Goal: Browse casually

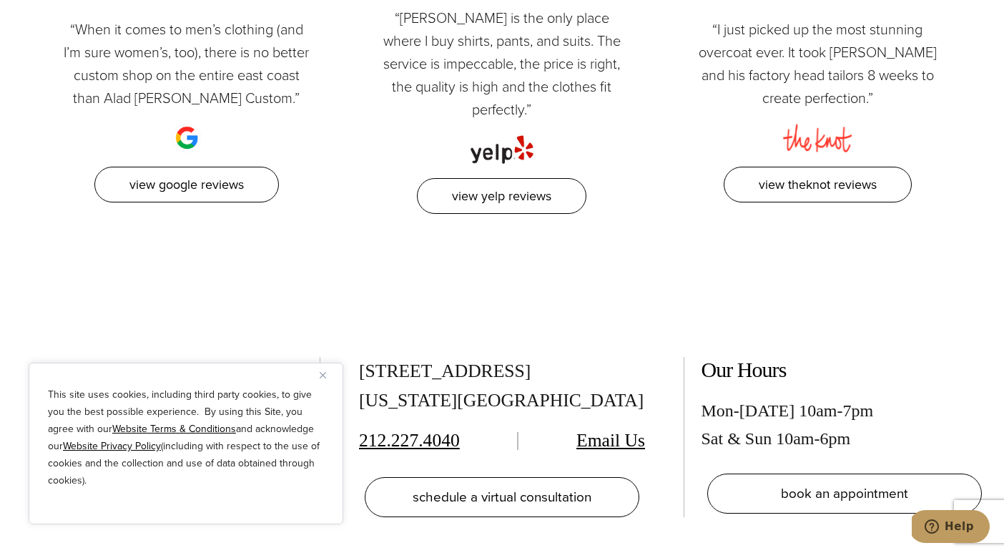
scroll to position [6720, 0]
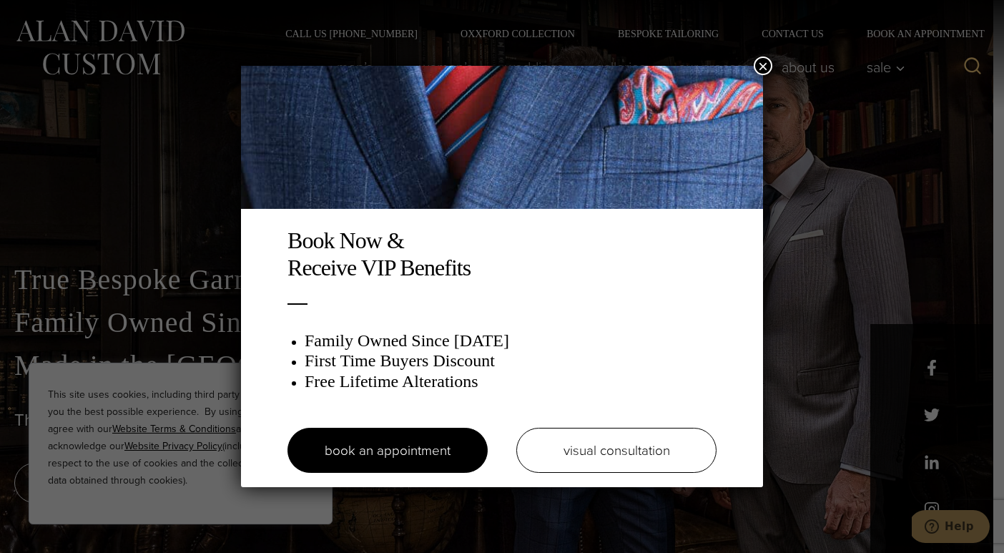
click at [765, 67] on button "×" at bounding box center [763, 66] width 19 height 19
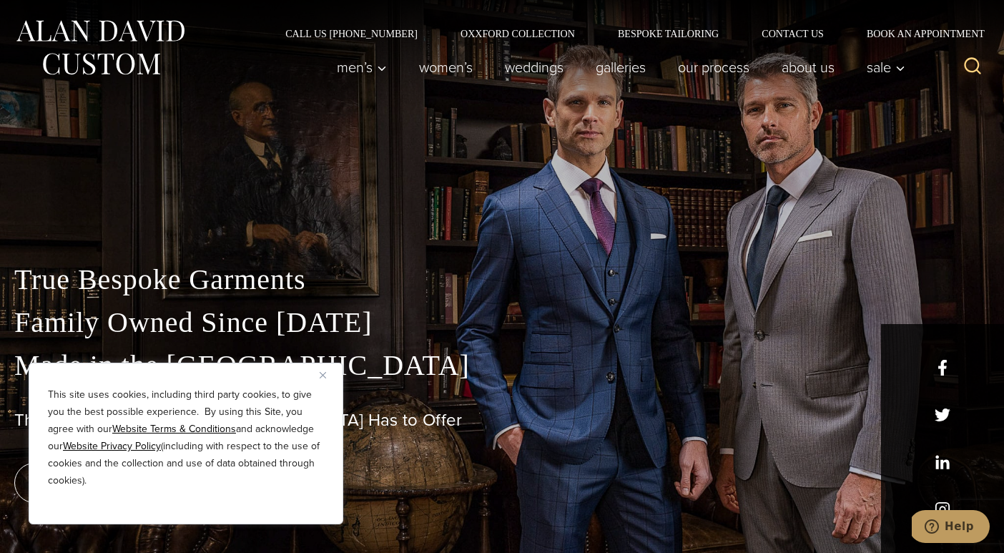
click at [321, 376] on img "Close" at bounding box center [323, 375] width 6 height 6
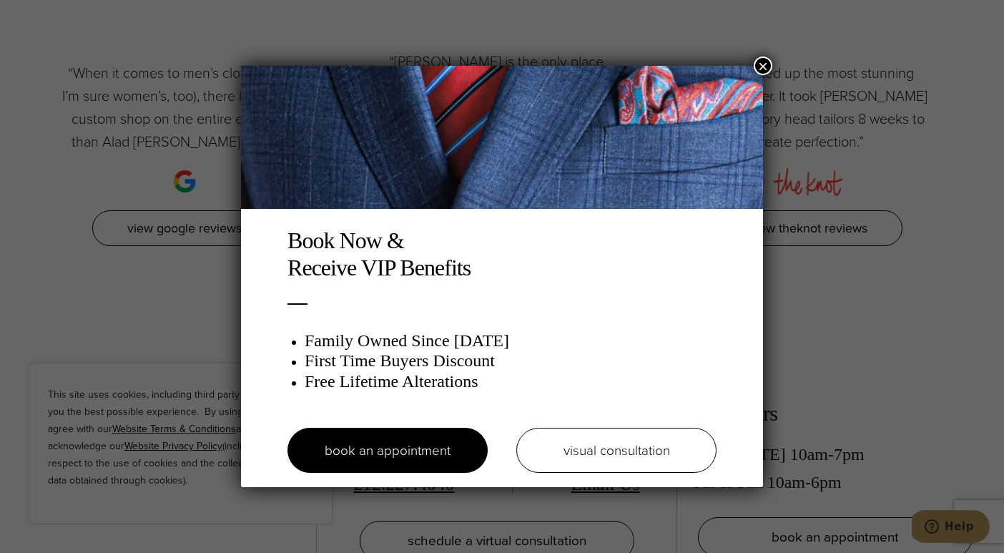
click at [767, 69] on button "×" at bounding box center [763, 66] width 19 height 19
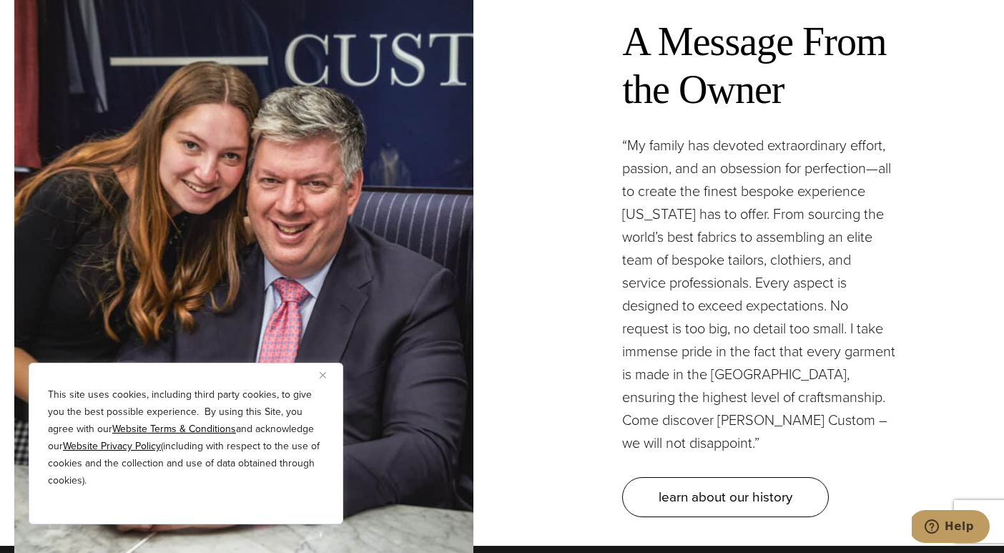
scroll to position [4206, 0]
